Goal: Complete application form

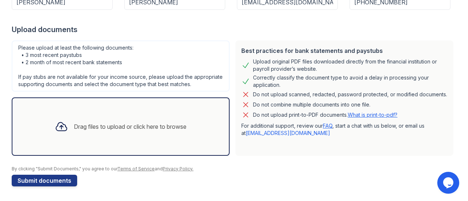
scroll to position [131, 0]
click at [72, 141] on div "Drag files to upload or click here to browse" at bounding box center [121, 127] width 218 height 58
click at [37, 177] on button "Submit documents" at bounding box center [44, 181] width 65 height 12
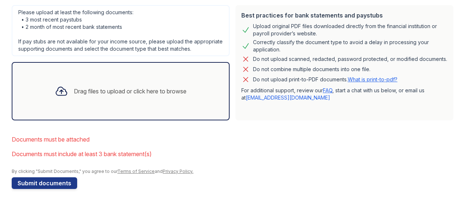
scroll to position [189, 0]
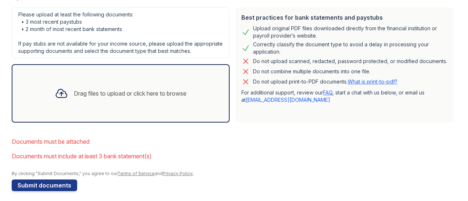
click at [156, 106] on div "Drag files to upload or click here to browse" at bounding box center [120, 93] width 143 height 25
click at [176, 85] on div "Drag files to upload or click here to browse" at bounding box center [121, 93] width 218 height 58
click at [211, 118] on div "Drag files to upload or click here to browse" at bounding box center [121, 93] width 218 height 58
click at [174, 98] on div "Drag files to upload or click here to browse" at bounding box center [130, 93] width 113 height 9
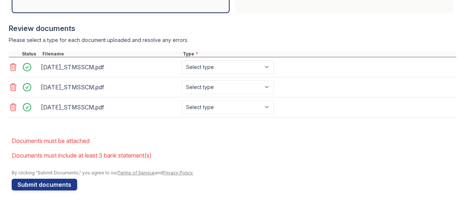
scroll to position [308, 0]
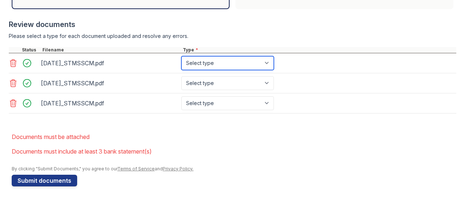
click at [267, 65] on select "Select type Paystub Bank Statement Offer Letter Tax Documents Benefit Award Let…" at bounding box center [227, 63] width 93 height 14
select select "bank_statement"
click at [181, 57] on select "Select type Paystub Bank Statement Offer Letter Tax Documents Benefit Award Let…" at bounding box center [227, 63] width 93 height 14
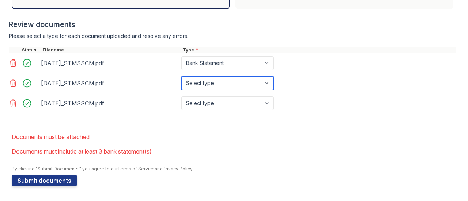
click at [268, 84] on select "Select type Paystub Bank Statement Offer Letter Tax Documents Benefit Award Let…" at bounding box center [227, 83] width 93 height 14
select select "bank_statement"
click at [181, 77] on select "Select type Paystub Bank Statement Offer Letter Tax Documents Benefit Award Let…" at bounding box center [227, 83] width 93 height 14
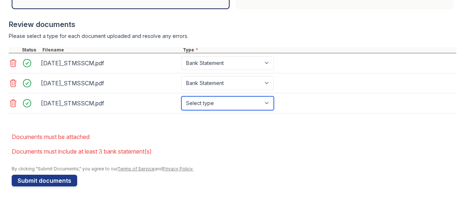
click at [267, 104] on select "Select type Paystub Bank Statement Offer Letter Tax Documents Benefit Award Let…" at bounding box center [227, 104] width 93 height 14
select select "bank_statement"
click at [181, 97] on select "Select type Paystub Bank Statement Offer Letter Tax Documents Benefit Award Let…" at bounding box center [227, 104] width 93 height 14
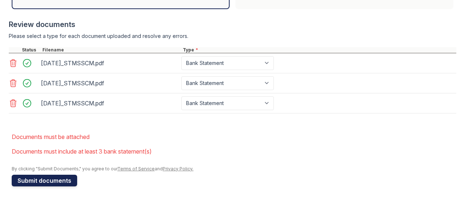
click at [41, 182] on button "Submit documents" at bounding box center [44, 181] width 65 height 12
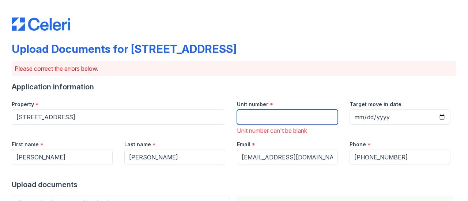
click at [271, 118] on input "Unit number" at bounding box center [287, 117] width 101 height 15
type input "1N"
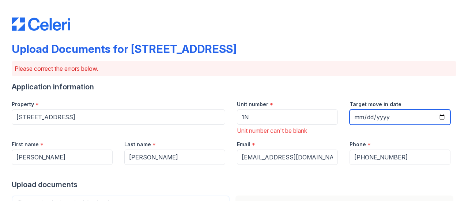
click at [363, 117] on input "Target move in date" at bounding box center [400, 117] width 101 height 15
type input "[DATE]"
click at [104, 184] on div "Upload documents" at bounding box center [234, 185] width 445 height 10
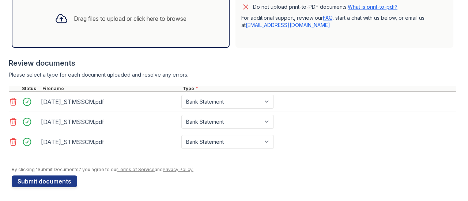
scroll to position [270, 0]
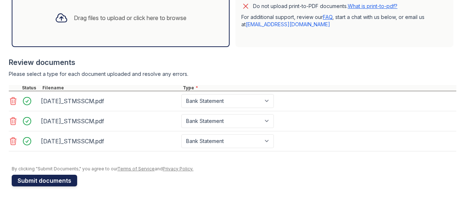
click at [42, 182] on button "Submit documents" at bounding box center [44, 181] width 65 height 12
